Goal: Information Seeking & Learning: Learn about a topic

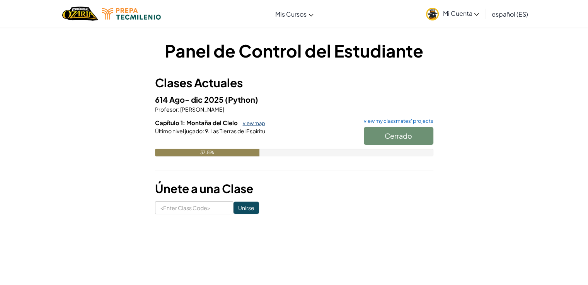
click at [248, 125] on link "view map" at bounding box center [252, 123] width 26 height 6
